Goal: Complete application form: Complete application form

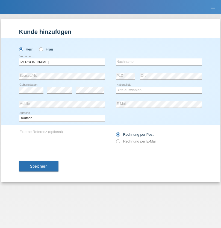
type input "[PERSON_NAME]"
click at [159, 62] on input "text" at bounding box center [159, 61] width 86 height 7
type input "Florin"
select select "RO"
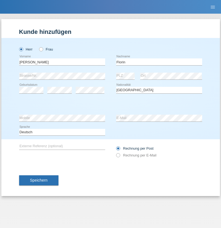
select select "C"
select select "29"
select select "02"
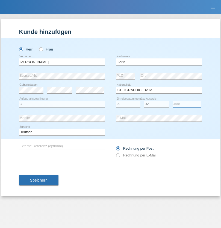
select select "2021"
select select "en"
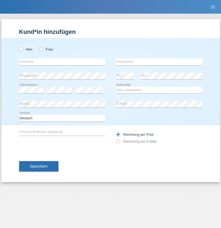
radio input "true"
click at [62, 62] on input "text" at bounding box center [62, 61] width 86 height 7
type input "Ruth"
click at [159, 62] on input "text" at bounding box center [159, 61] width 86 height 7
type input "Krebs"
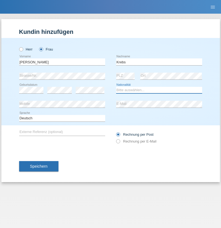
select select "CH"
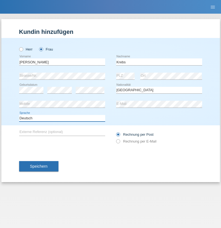
select select "en"
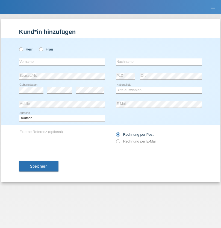
radio input "true"
click at [62, 62] on input "text" at bounding box center [62, 61] width 86 height 7
type input "Qovanaj"
click at [159, 62] on input "text" at bounding box center [159, 61] width 86 height 7
type input "Shaban"
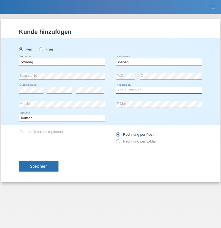
select select "CH"
radio input "true"
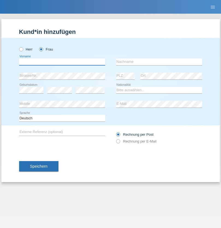
click at [62, 62] on input "text" at bounding box center [62, 61] width 86 height 7
type input "[PERSON_NAME]"
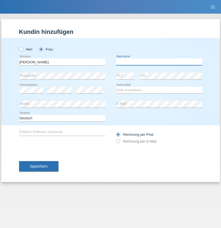
click at [159, 62] on input "text" at bounding box center [159, 61] width 86 height 7
type input "Riedi"
select select "CH"
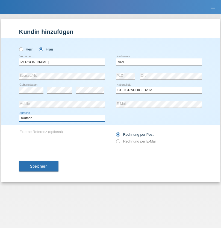
select select "en"
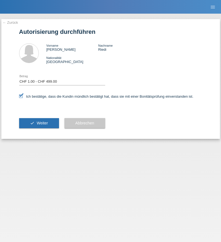
select select "1"
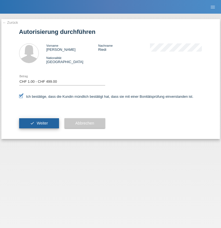
click at [39, 123] on span "Weiter" at bounding box center [42, 123] width 11 height 4
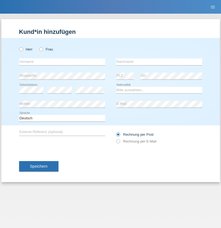
radio input "true"
click at [62, 62] on input "text" at bounding box center [62, 61] width 86 height 7
type input "Pratheep"
click at [159, 62] on input "text" at bounding box center [159, 61] width 86 height 7
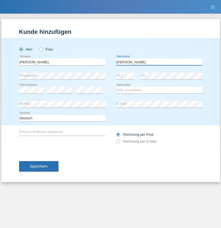
type input "Oswald"
select select "CH"
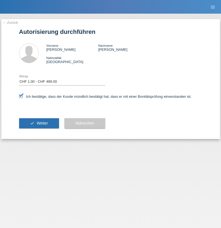
select select "1"
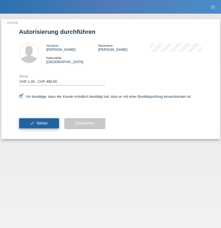
click at [39, 123] on span "Weiter" at bounding box center [42, 123] width 11 height 4
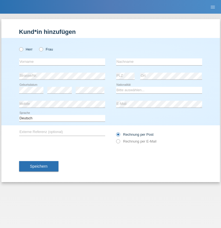
radio input "true"
click at [62, 62] on input "text" at bounding box center [62, 61] width 86 height 7
type input "[PERSON_NAME]"
click at [159, 62] on input "text" at bounding box center [159, 61] width 86 height 7
type input "Misiura"
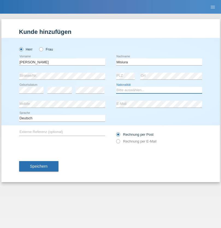
select select "PL"
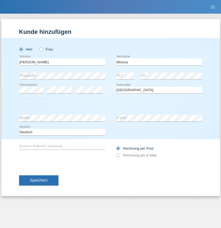
select select "C"
select select "02"
select select "07"
select select "2020"
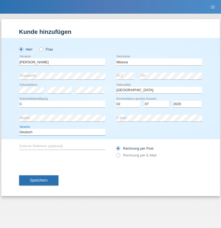
select select "en"
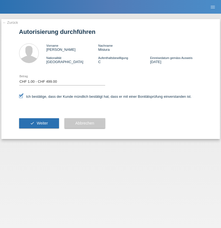
select select "1"
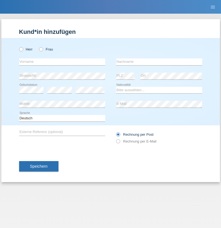
radio input "true"
click at [62, 62] on input "text" at bounding box center [62, 61] width 86 height 7
type input "Marian"
click at [159, 62] on input "text" at bounding box center [159, 61] width 86 height 7
type input "Matusa"
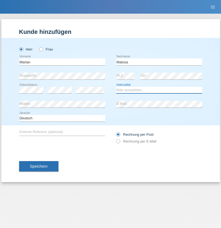
select select "RO"
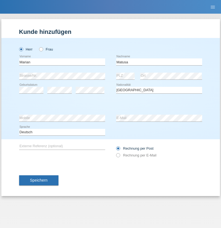
select select "C"
select select "01"
select select "06"
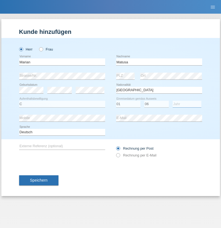
select select "2016"
select select "en"
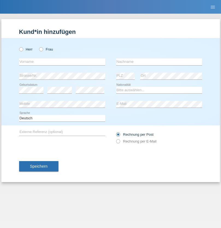
radio input "true"
click at [62, 62] on input "text" at bounding box center [62, 61] width 86 height 7
type input "[PERSON_NAME]"
click at [159, 62] on input "text" at bounding box center [159, 61] width 86 height 7
type input "Weinlein"
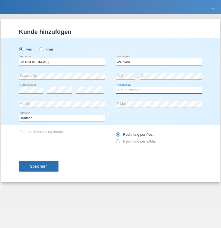
select select "CH"
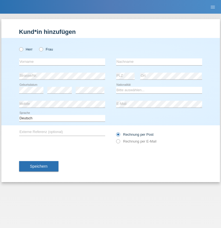
radio input "true"
click at [62, 62] on input "text" at bounding box center [62, 61] width 86 height 7
type input "Jashari lmeri"
click at [159, 62] on input "text" at bounding box center [159, 61] width 86 height 7
type input "Rabije"
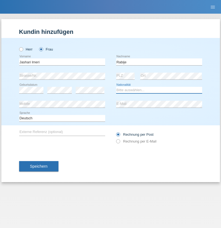
select select "CH"
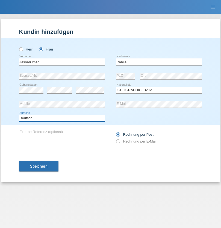
select select "en"
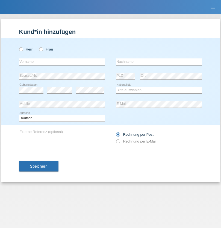
radio input "true"
click at [62, 62] on input "text" at bounding box center [62, 61] width 86 height 7
type input "firat"
click at [159, 62] on input "text" at bounding box center [159, 61] width 86 height 7
type input "kara"
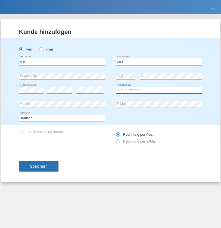
select select "CH"
radio input "true"
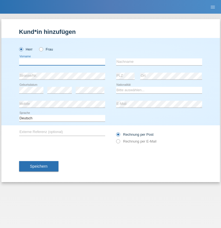
click at [62, 62] on input "text" at bounding box center [62, 61] width 86 height 7
type input "Gigov"
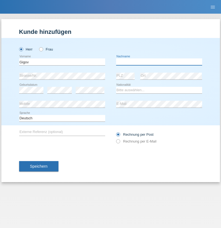
click at [159, 62] on input "text" at bounding box center [159, 61] width 86 height 7
type input "Zhan"
select select "BG"
select select "C"
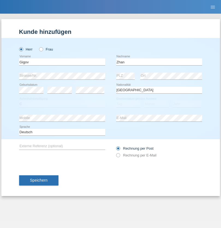
select select "23"
select select "10"
select select "2021"
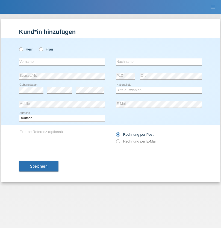
radio input "true"
click at [62, 62] on input "text" at bounding box center [62, 61] width 86 height 7
type input "Amand"
click at [159, 62] on input "text" at bounding box center [159, 61] width 86 height 7
type input "Pires"
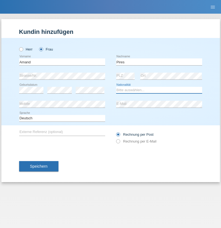
select select "CH"
radio input "true"
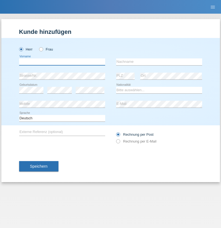
click at [62, 62] on input "text" at bounding box center [62, 61] width 86 height 7
type input "[PERSON_NAME]"
click at [159, 62] on input "text" at bounding box center [159, 61] width 86 height 7
type input "Saidi"
select select "CH"
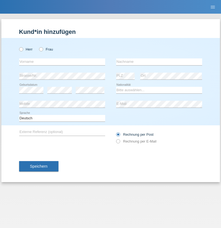
radio input "true"
click at [62, 62] on input "text" at bounding box center [62, 61] width 86 height 7
type input "Matusa"
click at [159, 62] on input "text" at bounding box center [159, 61] width 86 height 7
type input "Marian valentin"
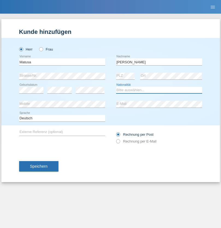
select select "OM"
select select "C"
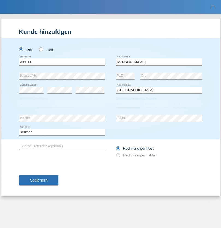
select select "01"
select select "06"
select select "2016"
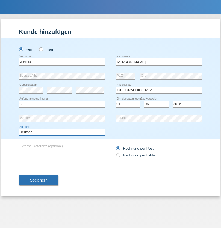
select select "en"
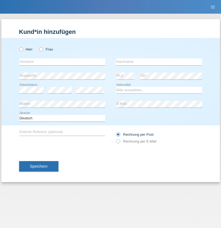
radio input "true"
click at [62, 62] on input "text" at bounding box center [62, 61] width 86 height 7
type input "[PERSON_NAME]"
click at [159, 62] on input "text" at bounding box center [159, 61] width 86 height 7
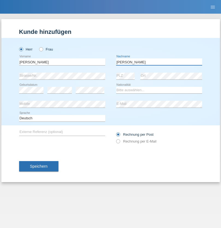
type input "[PERSON_NAME]"
select select "PT"
select select "C"
select select "23"
select select "08"
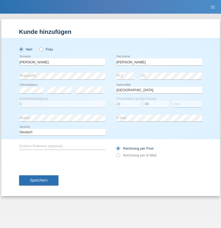
select select "2021"
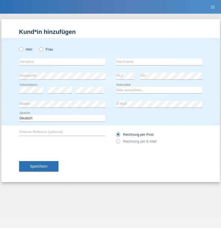
radio input "true"
click at [62, 62] on input "text" at bounding box center [62, 61] width 86 height 7
type input "[PERSON_NAME]"
click at [159, 62] on input "text" at bounding box center [159, 61] width 86 height 7
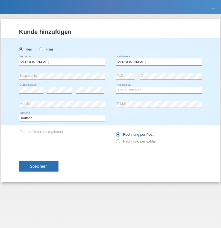
type input "[PERSON_NAME]"
select select "CH"
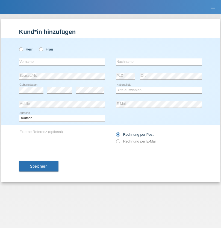
radio input "true"
click at [62, 62] on input "text" at bounding box center [62, 61] width 86 height 7
type input "Szilvia"
click at [159, 62] on input "text" at bounding box center [159, 61] width 86 height 7
type input "Olakh"
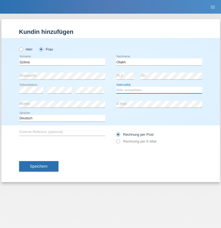
select select "UA"
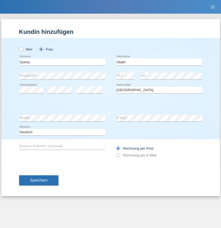
select select "C"
select select "15"
select select "09"
select select "2021"
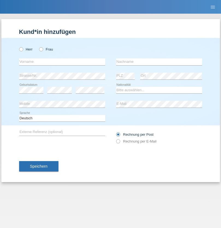
radio input "true"
click at [62, 62] on input "text" at bounding box center [62, 61] width 86 height 7
type input "Asrit"
click at [159, 62] on input "text" at bounding box center [159, 61] width 86 height 7
type input "Kupa"
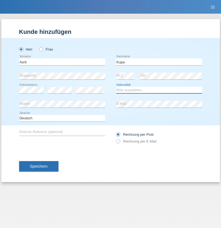
select select "MK"
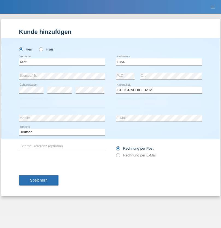
select select "C"
select select "27"
select select "05"
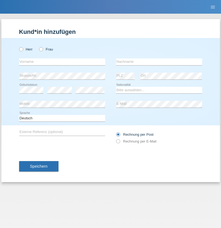
radio input "true"
click at [62, 62] on input "text" at bounding box center [62, 61] width 86 height 7
type input "[PERSON_NAME]"
click at [159, 62] on input "text" at bounding box center [159, 61] width 86 height 7
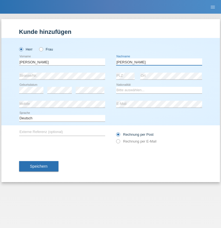
type input "[PERSON_NAME]"
select select "SY"
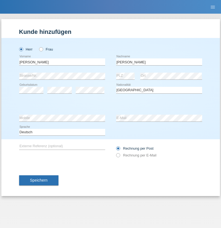
select select "C"
select select "15"
select select "09"
select select "2021"
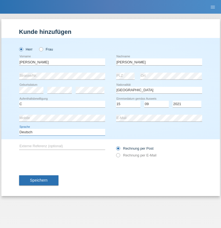
select select "en"
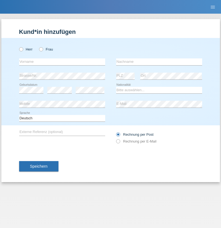
radio input "true"
select select "CH"
radio input "true"
click at [62, 62] on input "text" at bounding box center [62, 61] width 86 height 7
type input "[PERSON_NAME]"
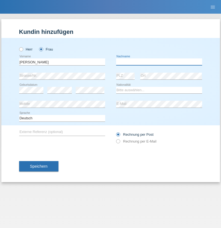
click at [159, 62] on input "text" at bounding box center [159, 61] width 86 height 7
type input "Bacic"
select select "CH"
